Goal: Find specific page/section: Find specific page/section

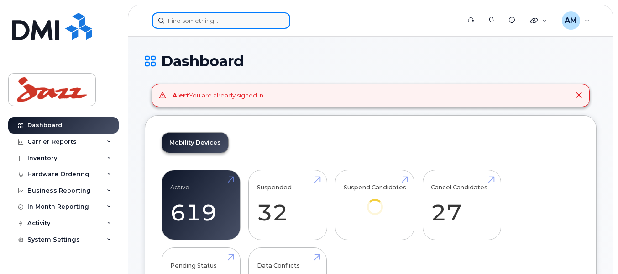
click at [238, 24] on input at bounding box center [221, 20] width 138 height 16
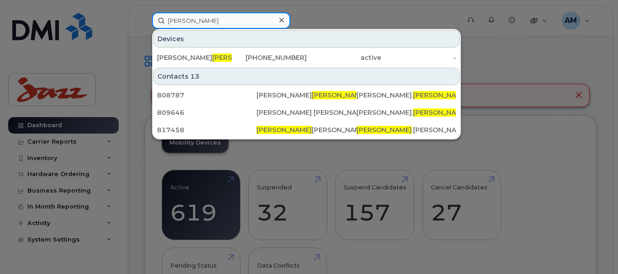
drag, startPoint x: 211, startPoint y: 22, endPoint x: 66, endPoint y: 14, distance: 144.6
click at [145, 14] on div "[PERSON_NAME] Devices [PERSON_NAME] [PHONE_NUMBER] active - Contacts 13 808787 …" at bounding box center [303, 20] width 317 height 16
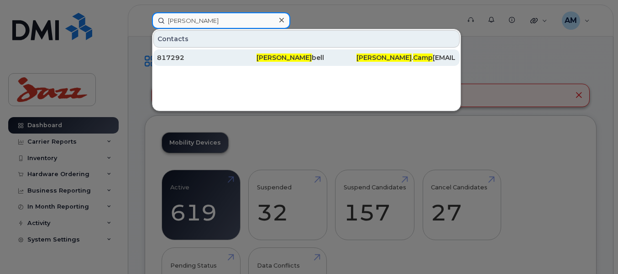
type input "[PERSON_NAME]"
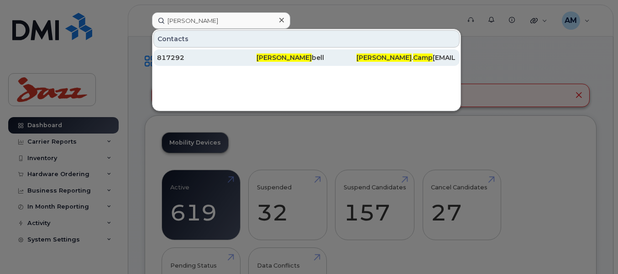
click at [257, 52] on div "817292" at bounding box center [307, 57] width 100 height 16
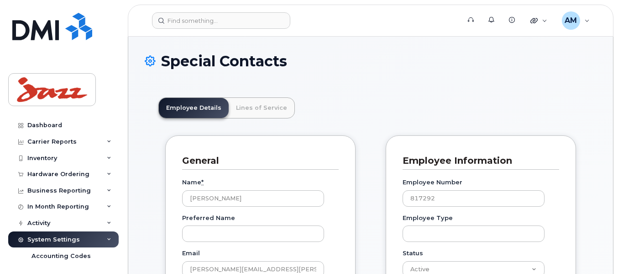
scroll to position [27, 0]
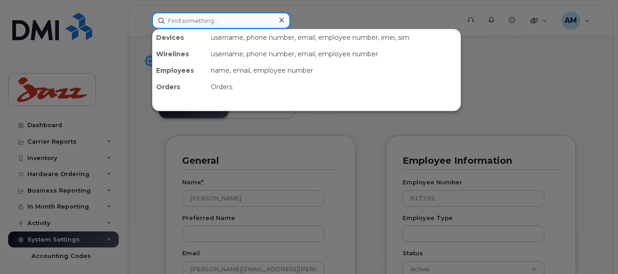
click at [232, 16] on input at bounding box center [221, 20] width 138 height 16
paste input "Shakespeare"
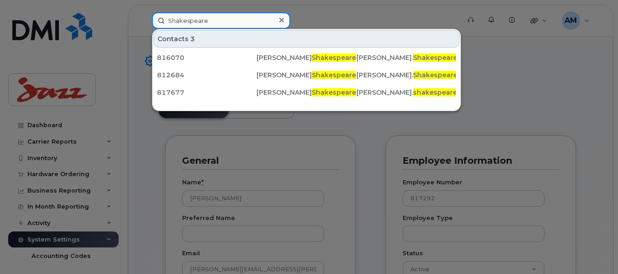
type input "Shakespeare"
